Goal: Find specific page/section: Find specific page/section

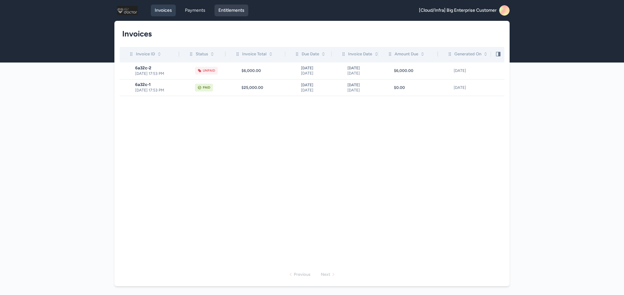
click at [242, 16] on link "Entitlements" at bounding box center [232, 11] width 34 height 12
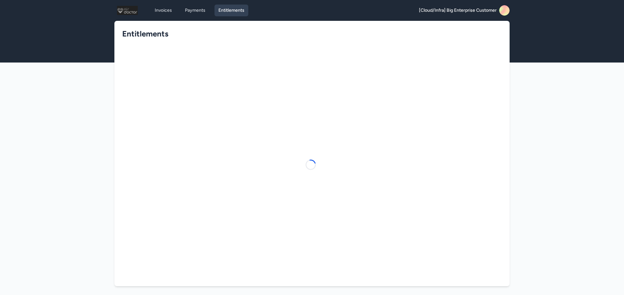
click at [501, 13] on rect at bounding box center [505, 10] width 10 height 10
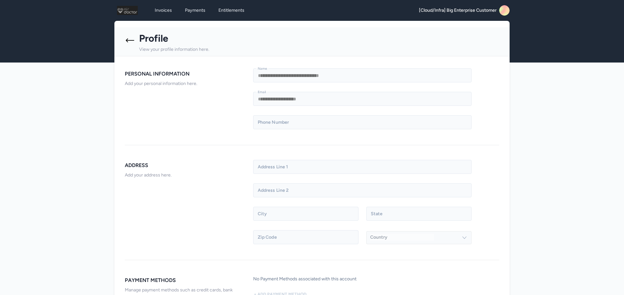
click at [501, 13] on rect at bounding box center [505, 10] width 10 height 10
